Goal: Navigation & Orientation: Find specific page/section

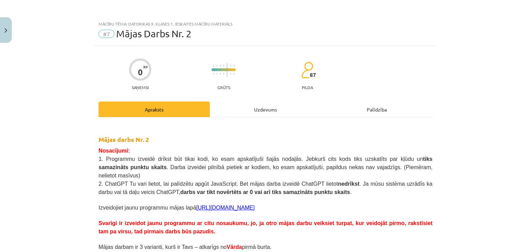
scroll to position [776, 0]
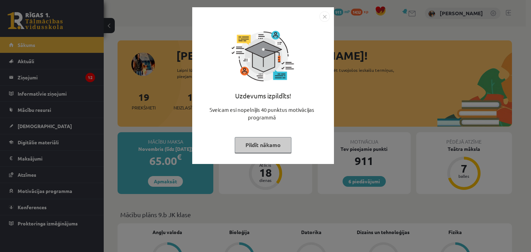
click at [261, 141] on button "Pildīt nākamo" at bounding box center [263, 145] width 57 height 16
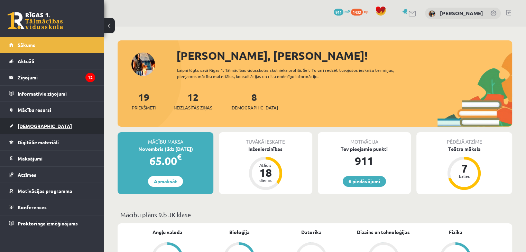
click at [48, 126] on link "[DEMOGRAPHIC_DATA]" at bounding box center [52, 126] width 86 height 16
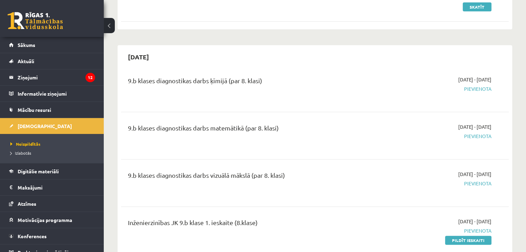
scroll to position [242, 0]
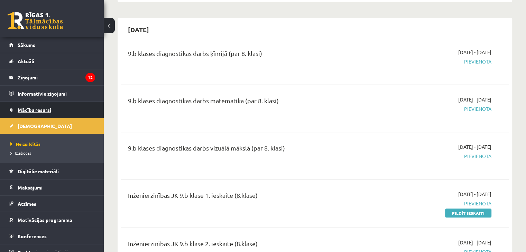
click at [15, 108] on link "Mācību resursi" at bounding box center [52, 110] width 86 height 16
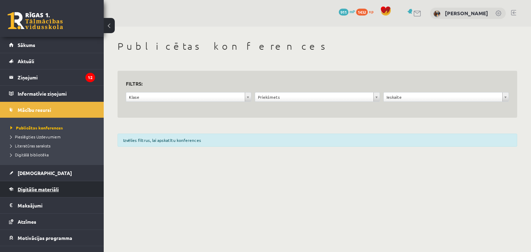
click at [40, 183] on link "Digitālie materiāli" at bounding box center [52, 189] width 86 height 16
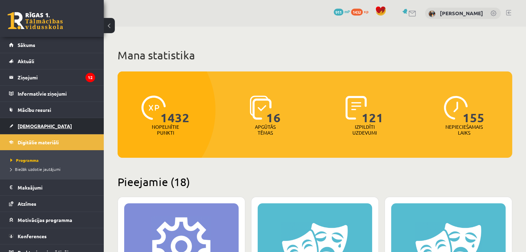
click at [37, 128] on link "[DEMOGRAPHIC_DATA]" at bounding box center [52, 126] width 86 height 16
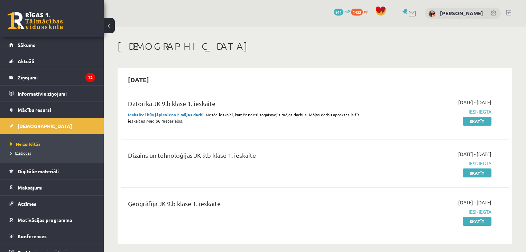
click at [24, 151] on span "Izlabotās" at bounding box center [20, 153] width 21 height 6
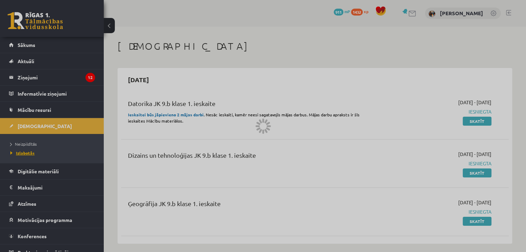
click at [24, 151] on div at bounding box center [263, 126] width 526 height 252
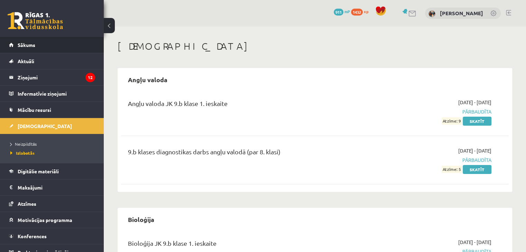
click at [6, 49] on li "Sākums" at bounding box center [52, 45] width 104 height 16
click at [40, 49] on link "Sākums" at bounding box center [52, 45] width 86 height 16
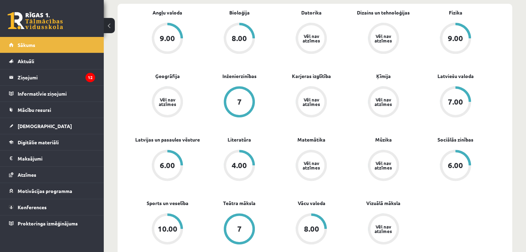
scroll to position [242, 0]
